Goal: Task Accomplishment & Management: Manage account settings

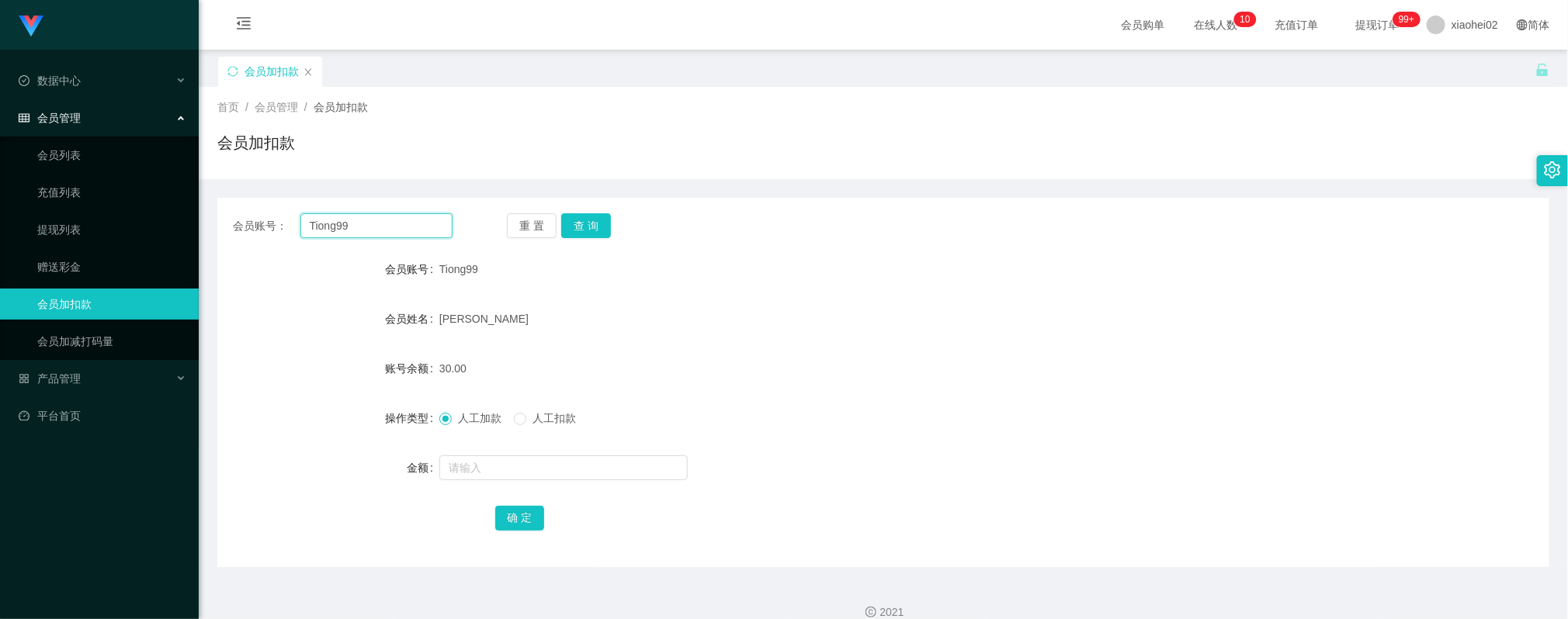
click at [377, 228] on input "Tiong99" at bounding box center [376, 225] width 152 height 25
drag, startPoint x: 377, startPoint y: 226, endPoint x: 128, endPoint y: 192, distance: 251.3
click at [128, 194] on section "Jingdong工作台代理端 数据中心 会员管理 会员列表 充值列表 提现列表 赠送彩金 会员加扣款 会员加减打码量 产品管理 平台首页 保存配置 重置配置 …" at bounding box center [784, 320] width 1568 height 639
drag, startPoint x: 507, startPoint y: 126, endPoint x: 438, endPoint y: 220, distance: 116.6
click at [507, 126] on div "首页 / 会员管理 / 会员加扣款 / 会员加扣款" at bounding box center [883, 133] width 1332 height 68
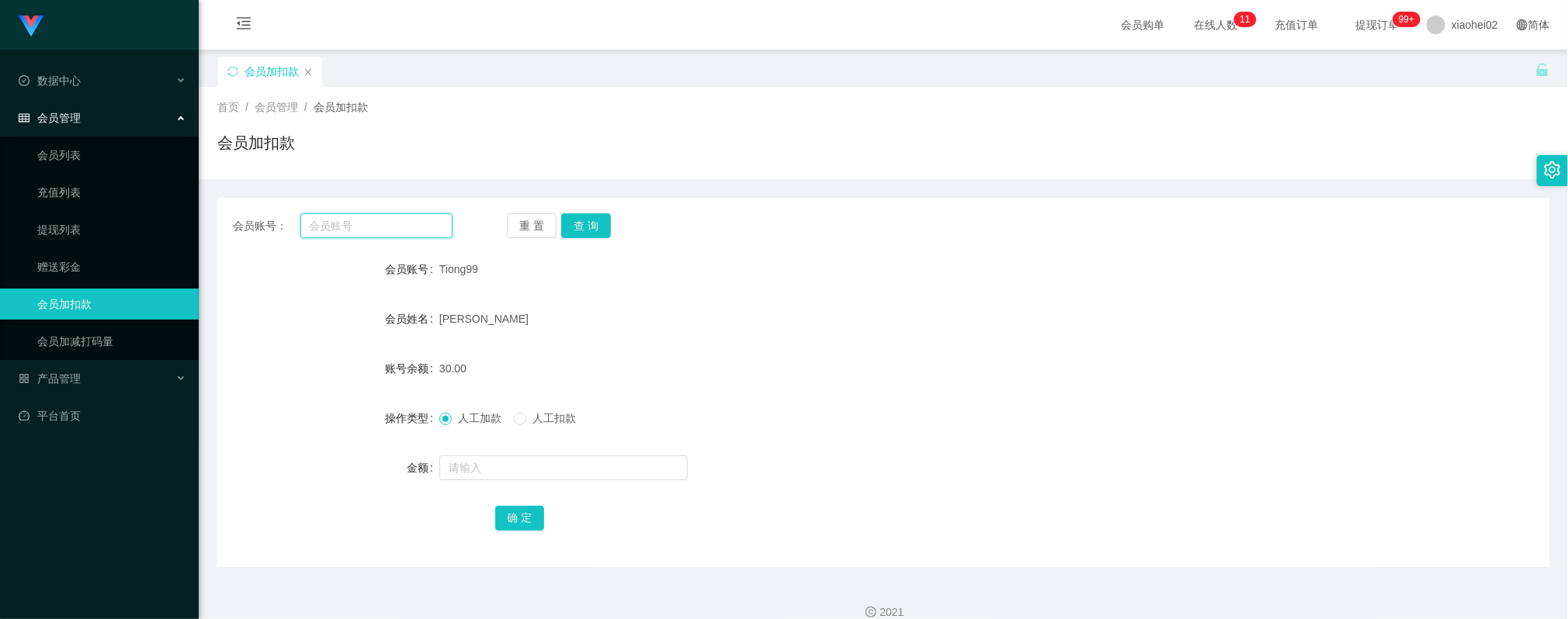
click at [380, 226] on input "text" at bounding box center [376, 225] width 152 height 25
type input "91332968"
click at [585, 214] on button "查 询" at bounding box center [586, 225] width 50 height 25
drag, startPoint x: 529, startPoint y: 424, endPoint x: 527, endPoint y: 434, distance: 10.2
click at [528, 424] on label "人工扣款" at bounding box center [548, 419] width 68 height 16
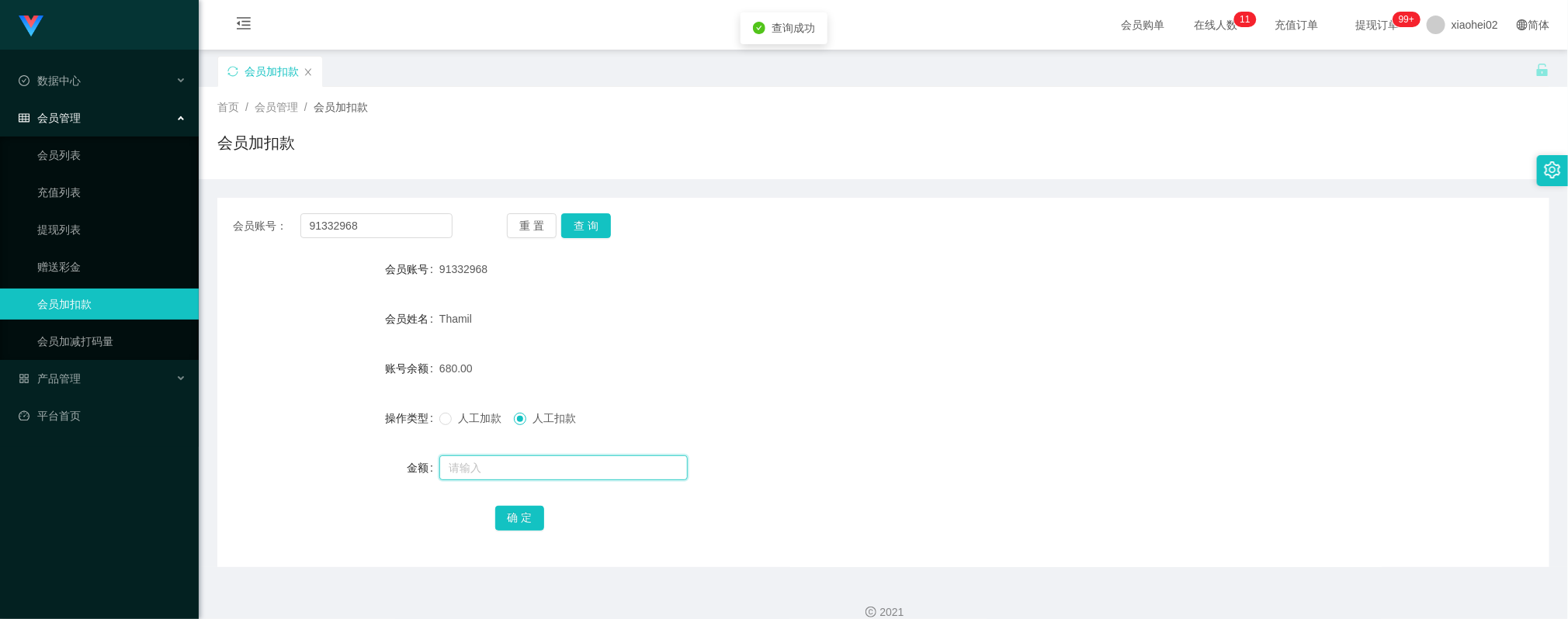
click at [512, 475] on input "text" at bounding box center [563, 468] width 248 height 25
type input "680"
click at [518, 514] on button "确 定" at bounding box center [520, 518] width 50 height 25
click at [431, 219] on input "91332968" at bounding box center [376, 225] width 152 height 25
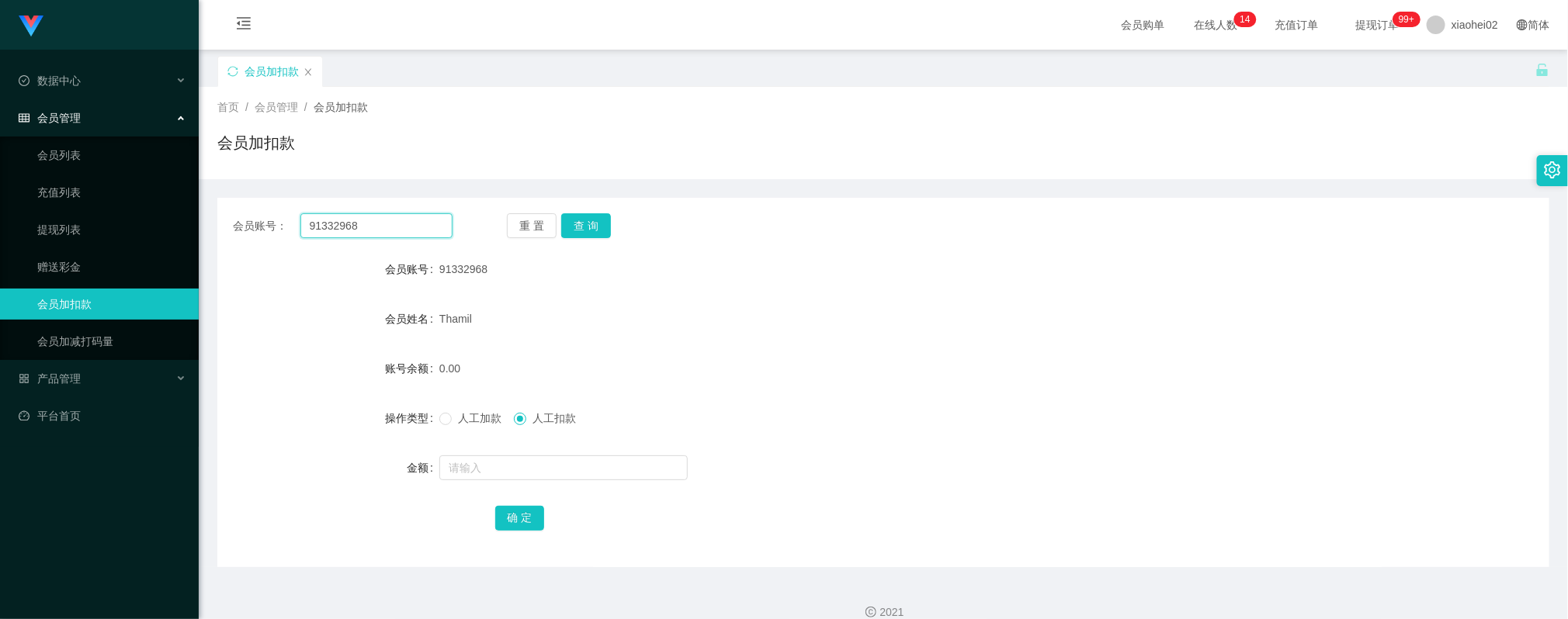
paste input "sihon"
type input "sihon"
click at [591, 215] on button "查 询" at bounding box center [586, 225] width 50 height 25
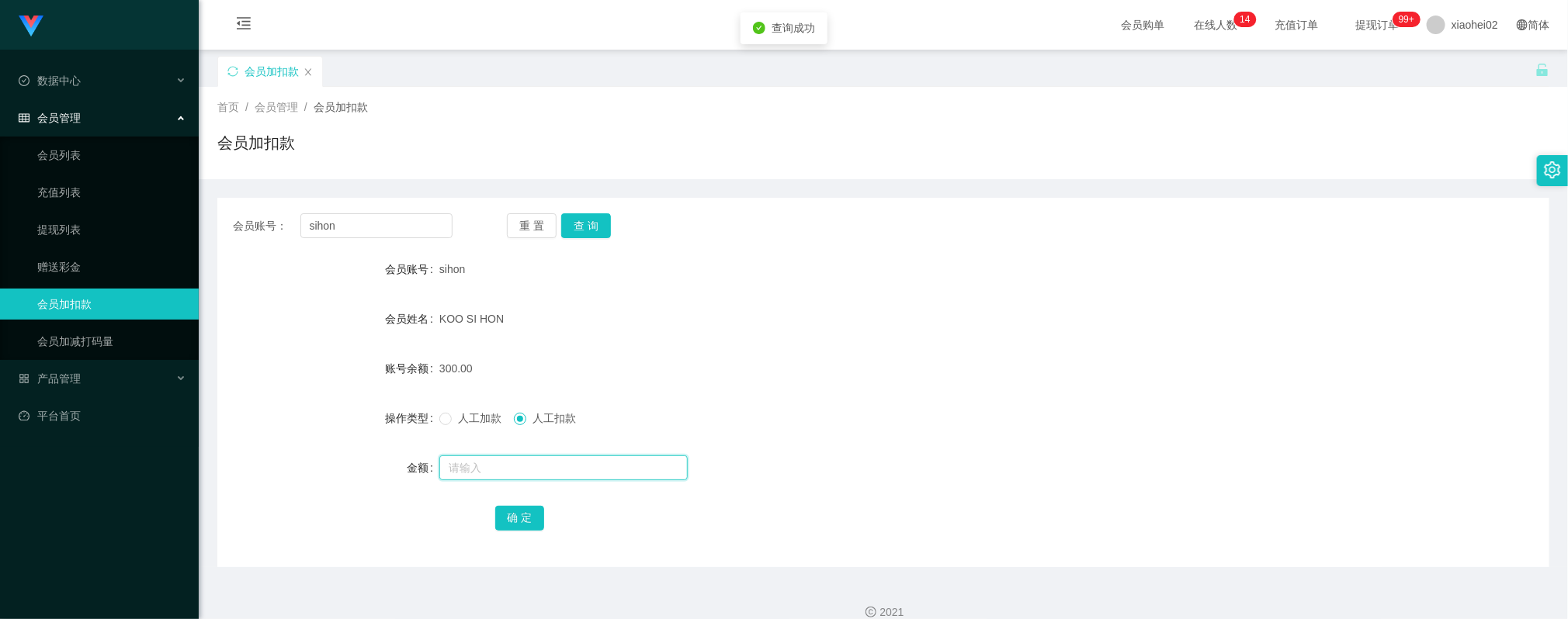
click at [512, 470] on input "text" at bounding box center [563, 468] width 248 height 25
type input "300"
click at [517, 513] on button "确 定" at bounding box center [520, 518] width 50 height 25
click at [581, 225] on button "查 询" at bounding box center [586, 225] width 50 height 25
click at [666, 303] on form "会员账号 sihon 会员姓名 [PERSON_NAME] SI HON 账号余额 0.00 操作类型 人工加款 人工扣款 金额 确 定" at bounding box center [883, 393] width 1332 height 279
